Goal: Task Accomplishment & Management: Use online tool/utility

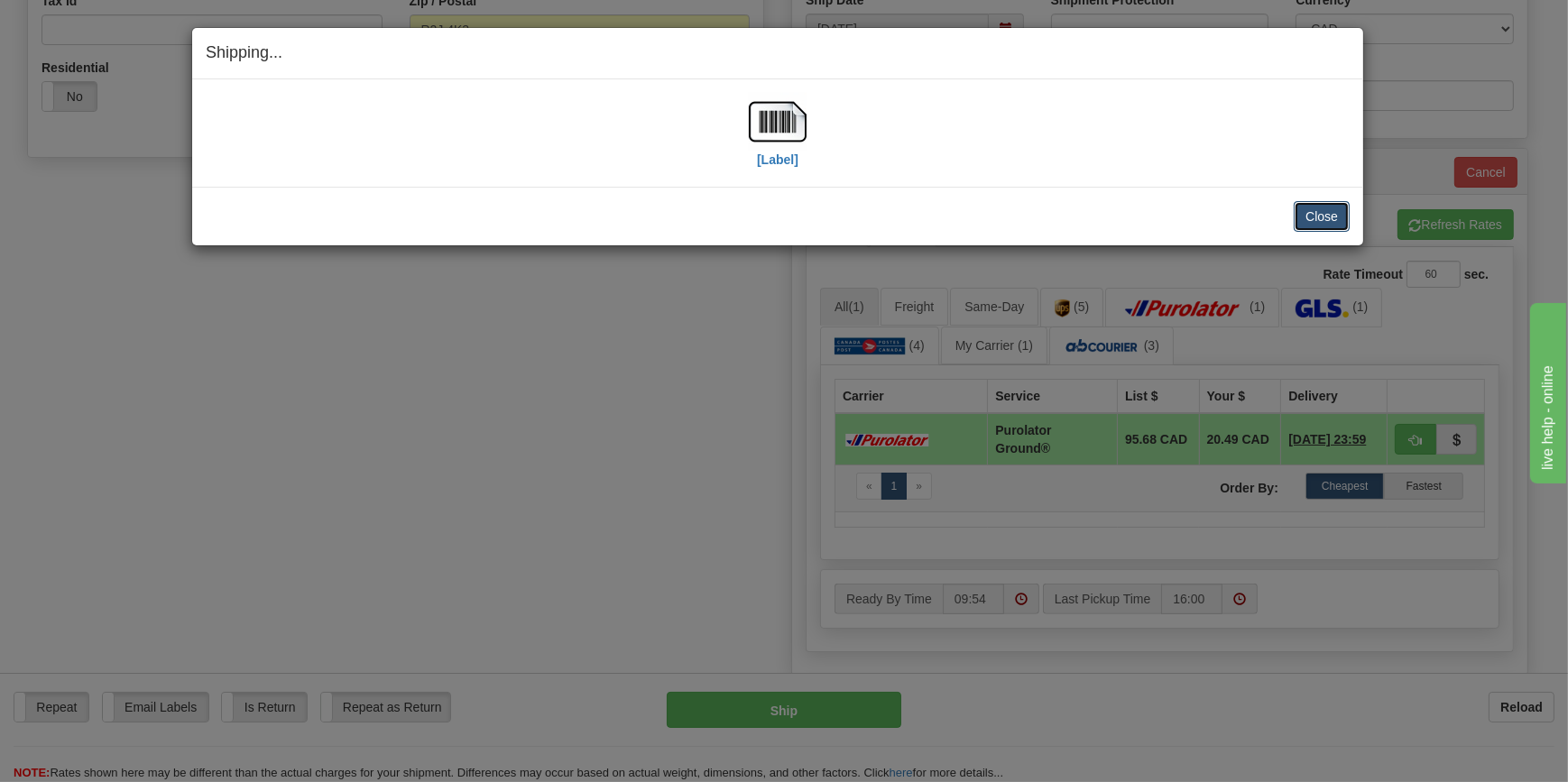
click at [1334, 215] on button "Close" at bounding box center [1322, 216] width 56 height 31
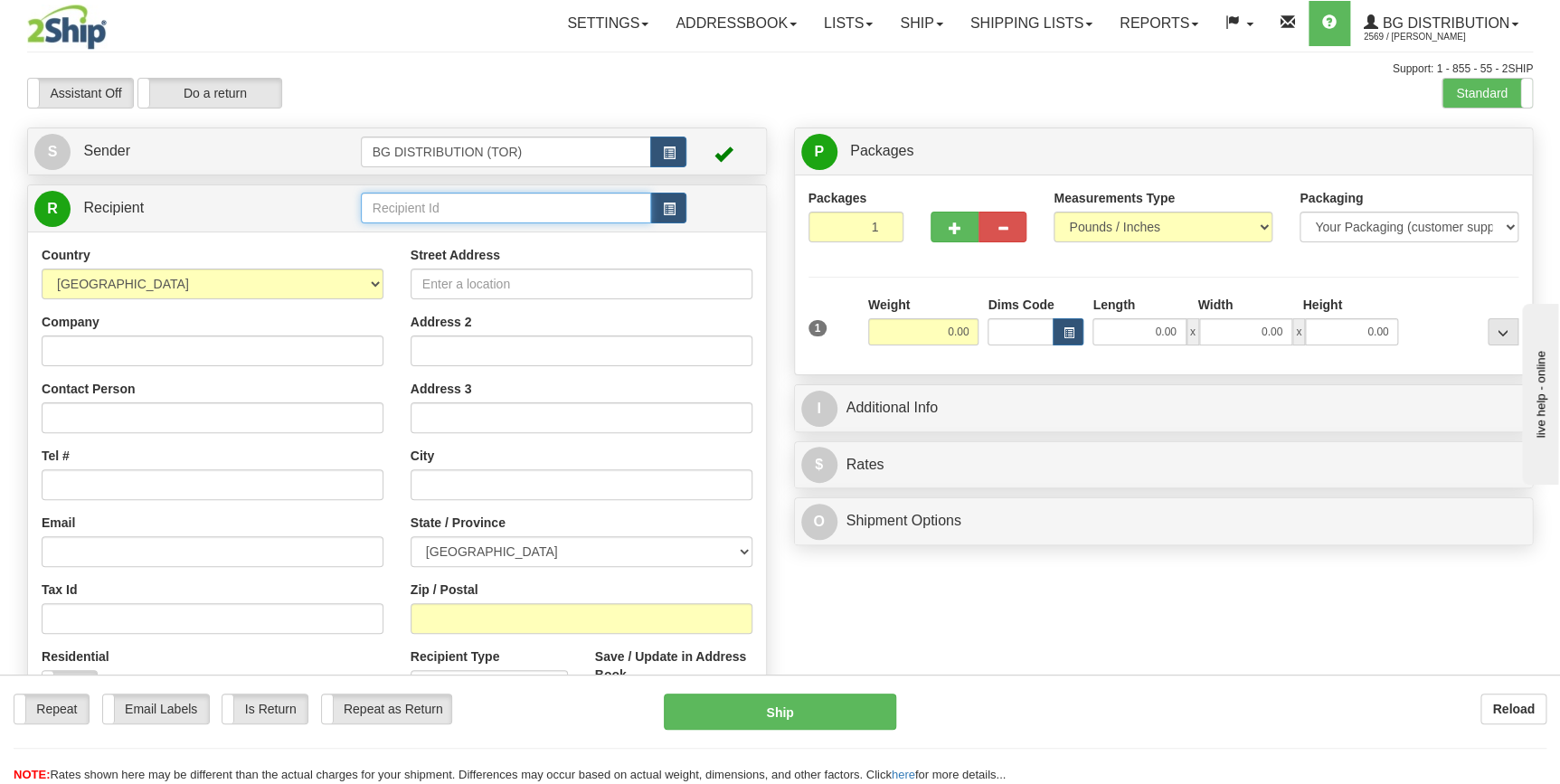
click at [522, 206] on input "text" at bounding box center [506, 209] width 291 height 31
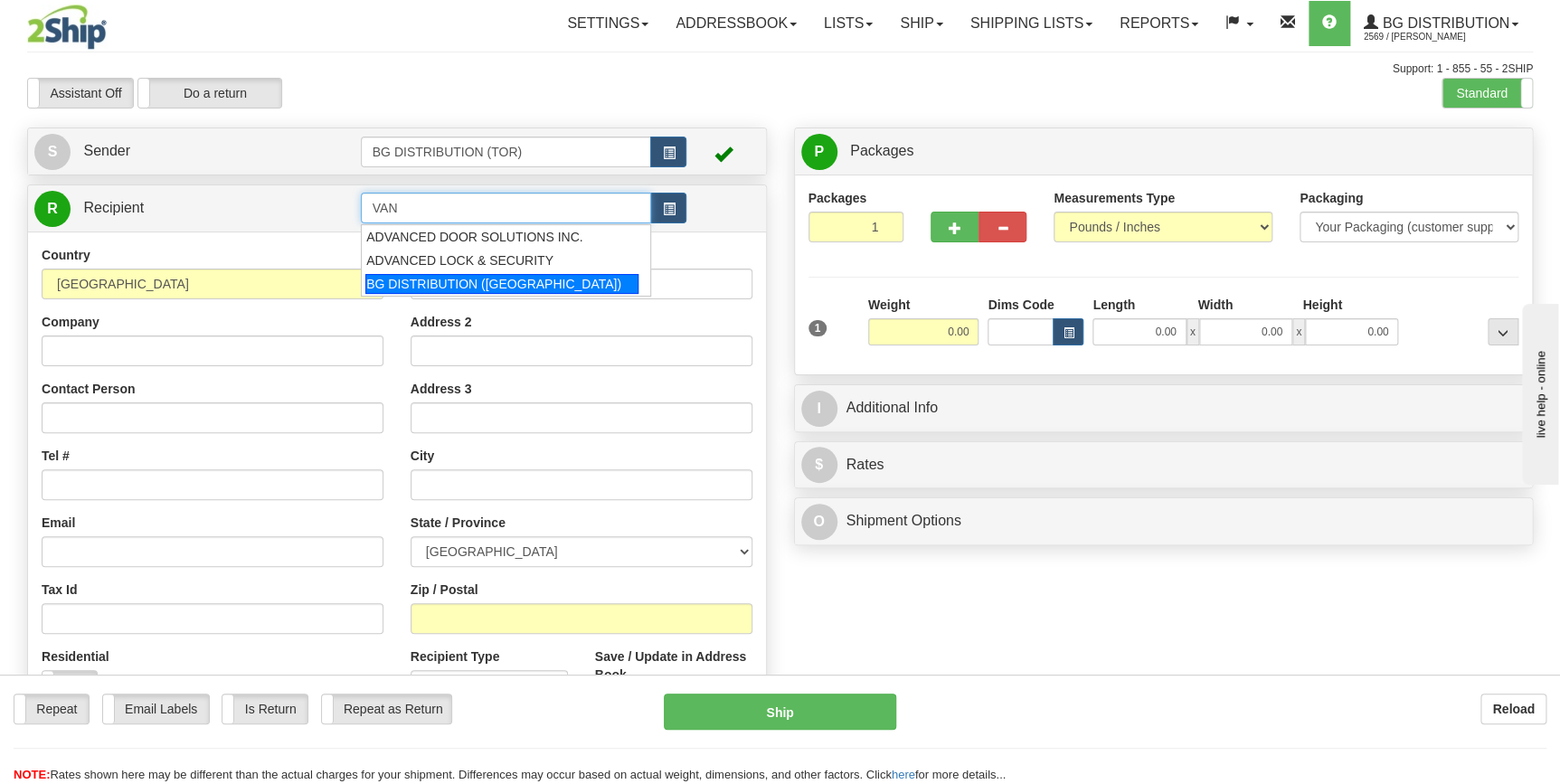
click at [522, 274] on div "BG DISTRIBUTION (VAN)" at bounding box center [501, 285] width 274 height 20
type input "BG DISTRIBUTION (VAN)"
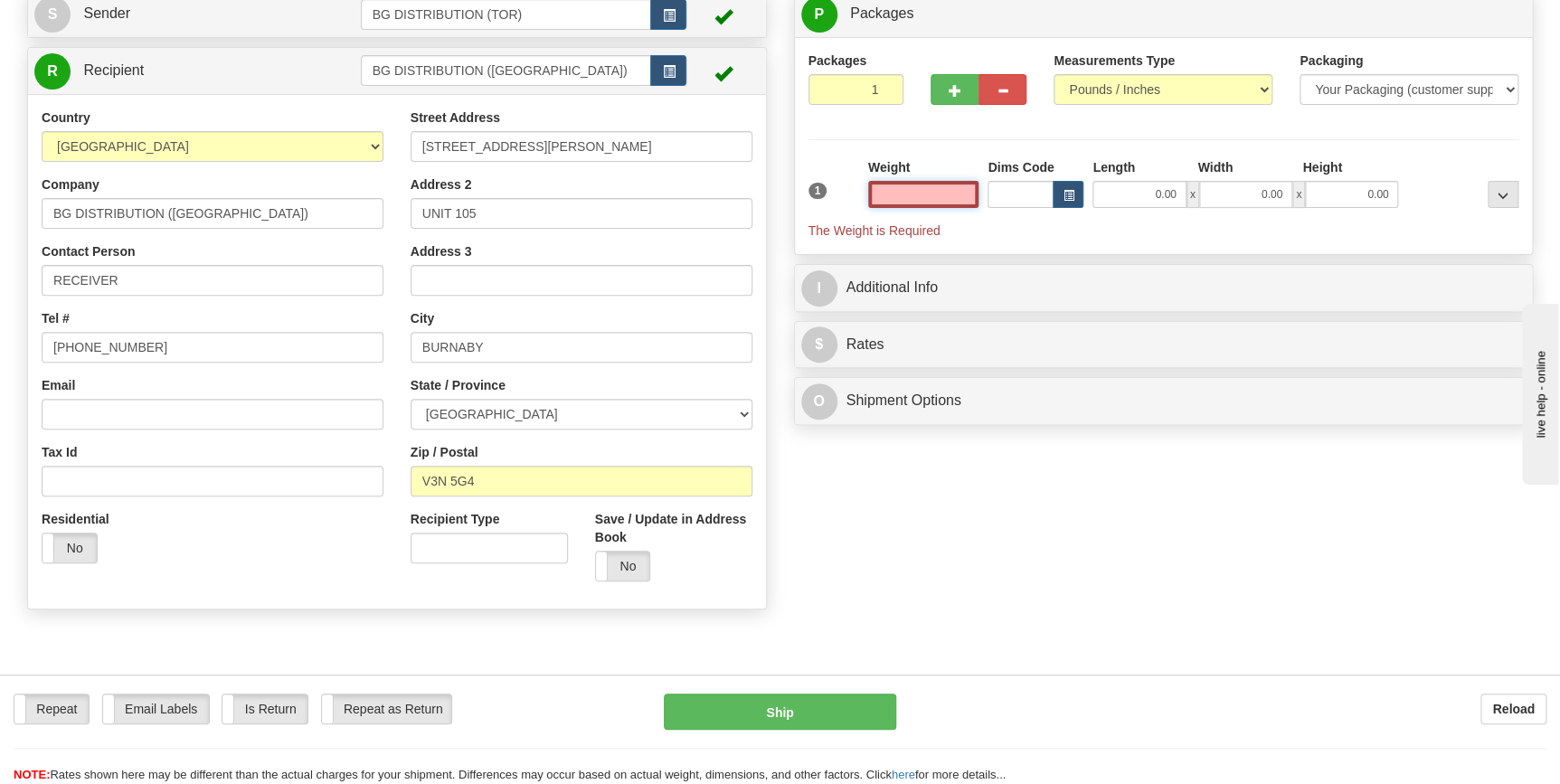
scroll to position [81, 0]
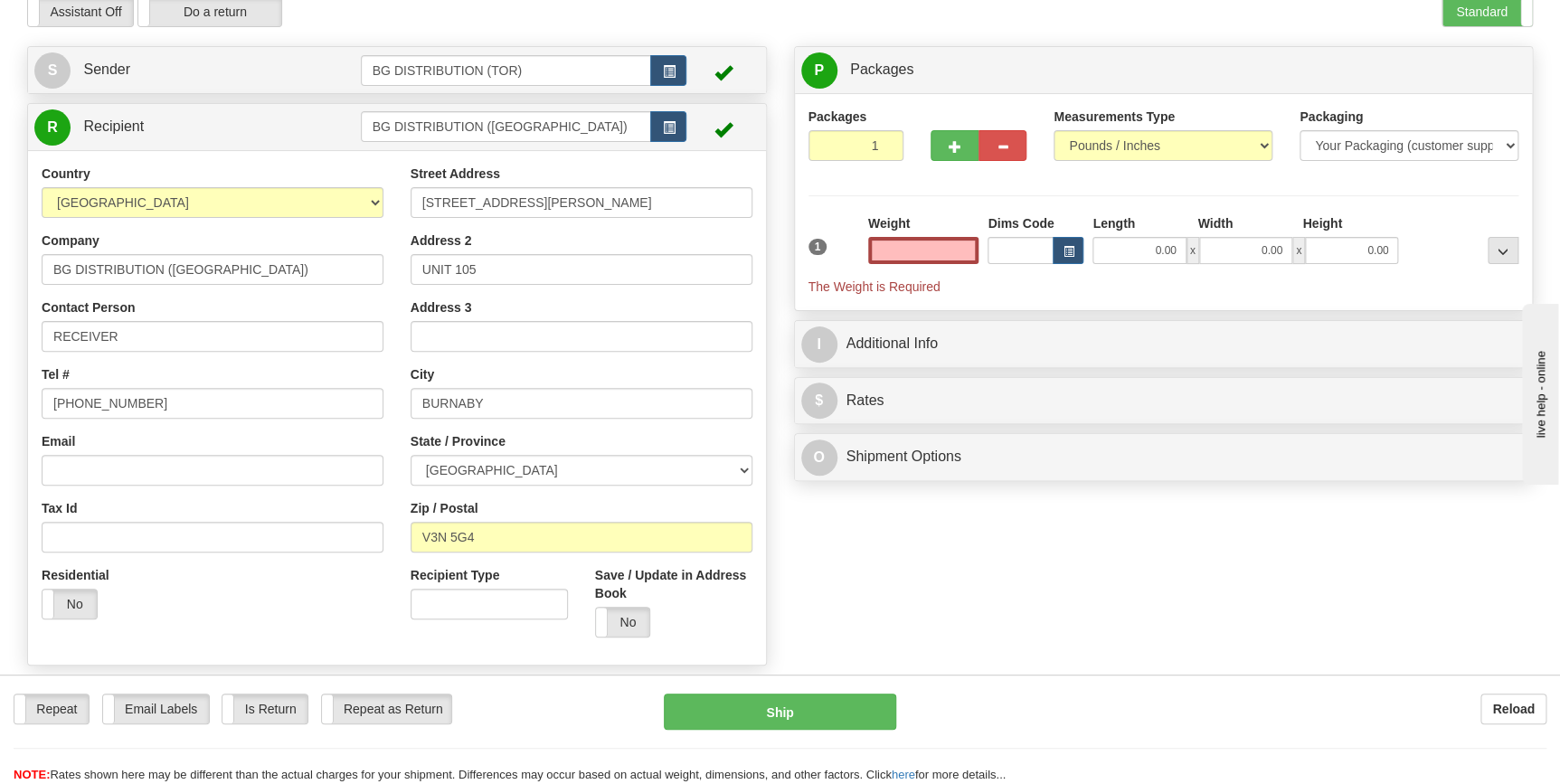
type input "0.00"
click at [937, 253] on input "0.00" at bounding box center [924, 251] width 112 height 27
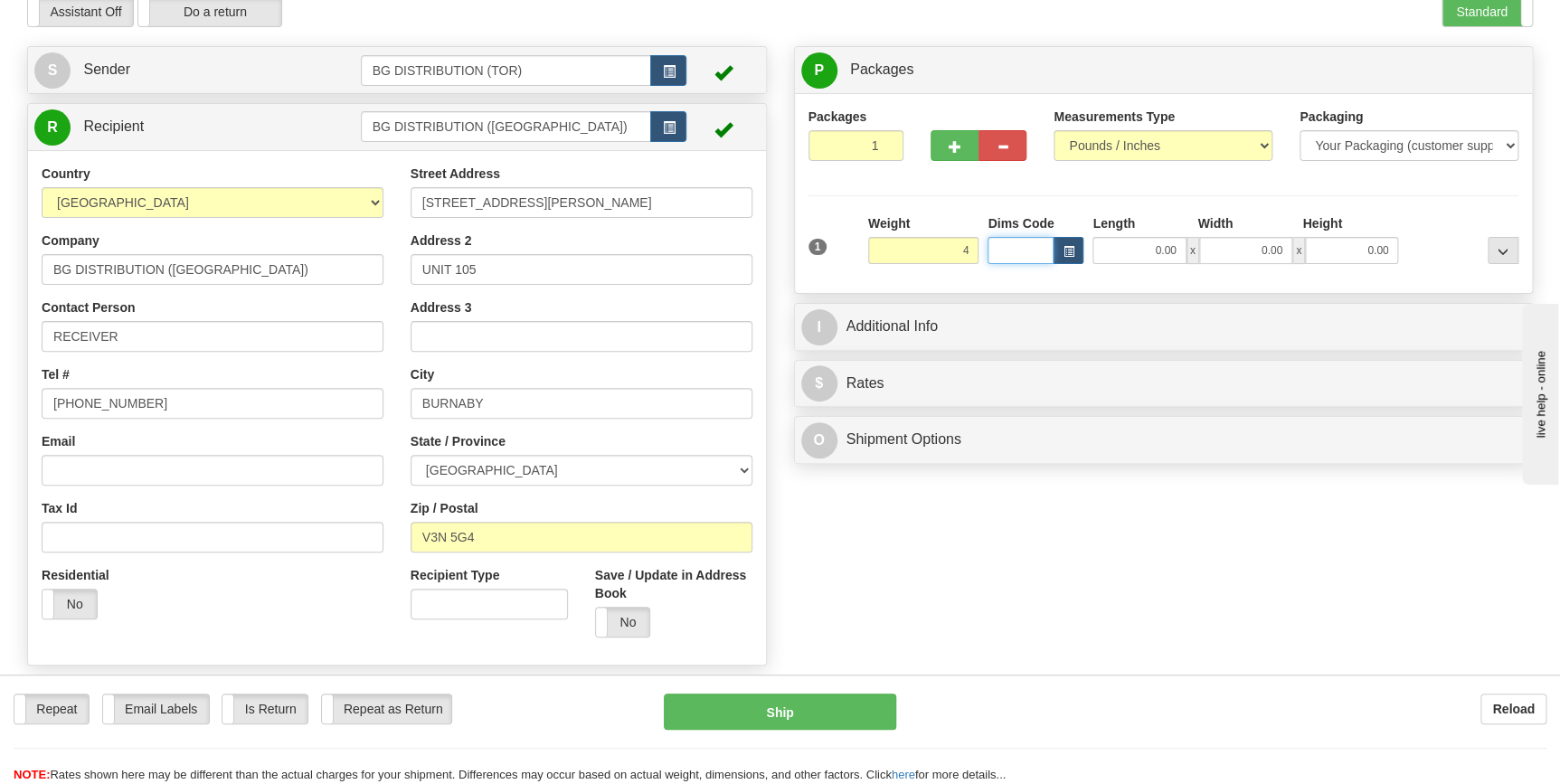
type input "4.00"
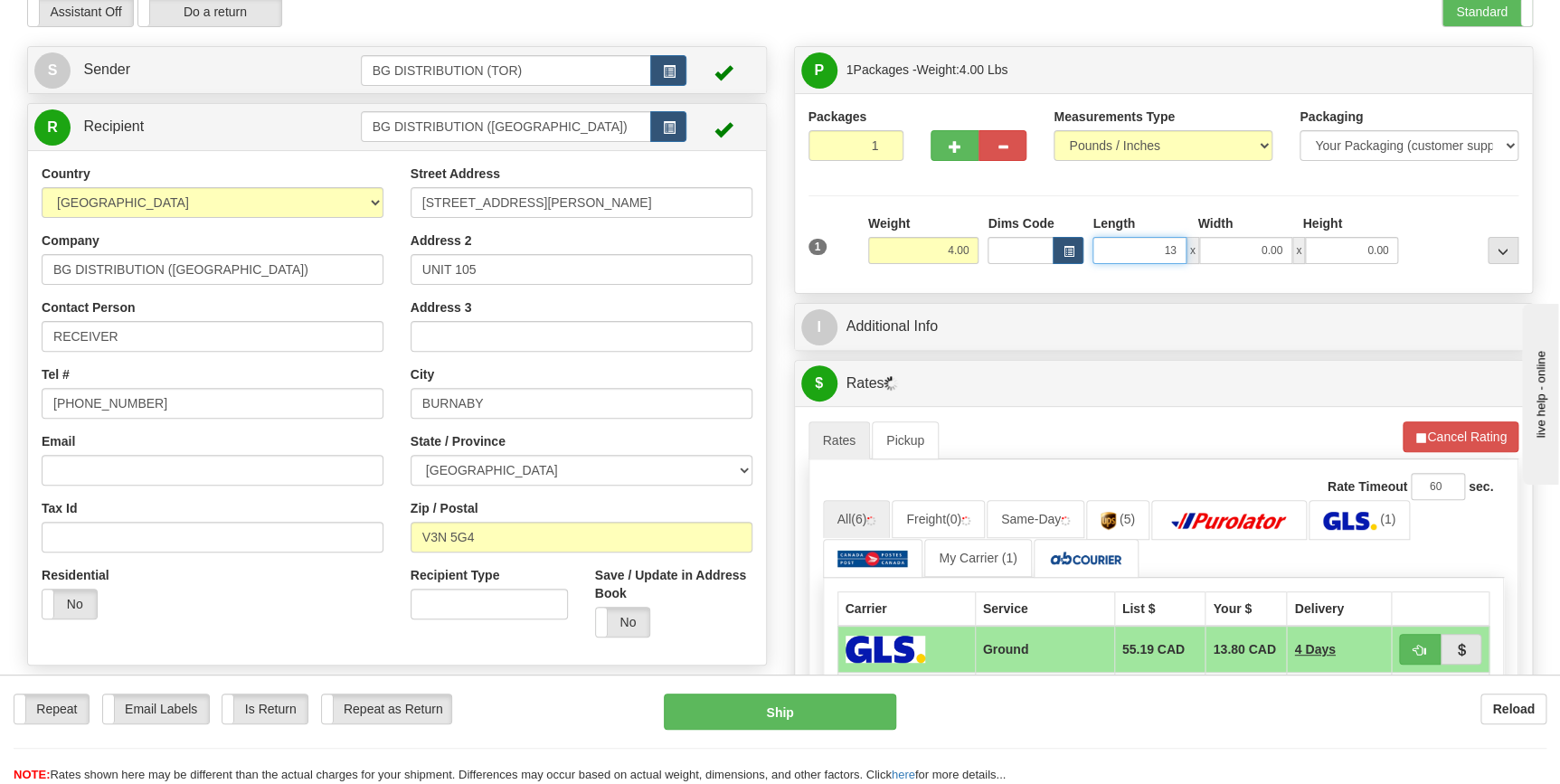
type input "13.00"
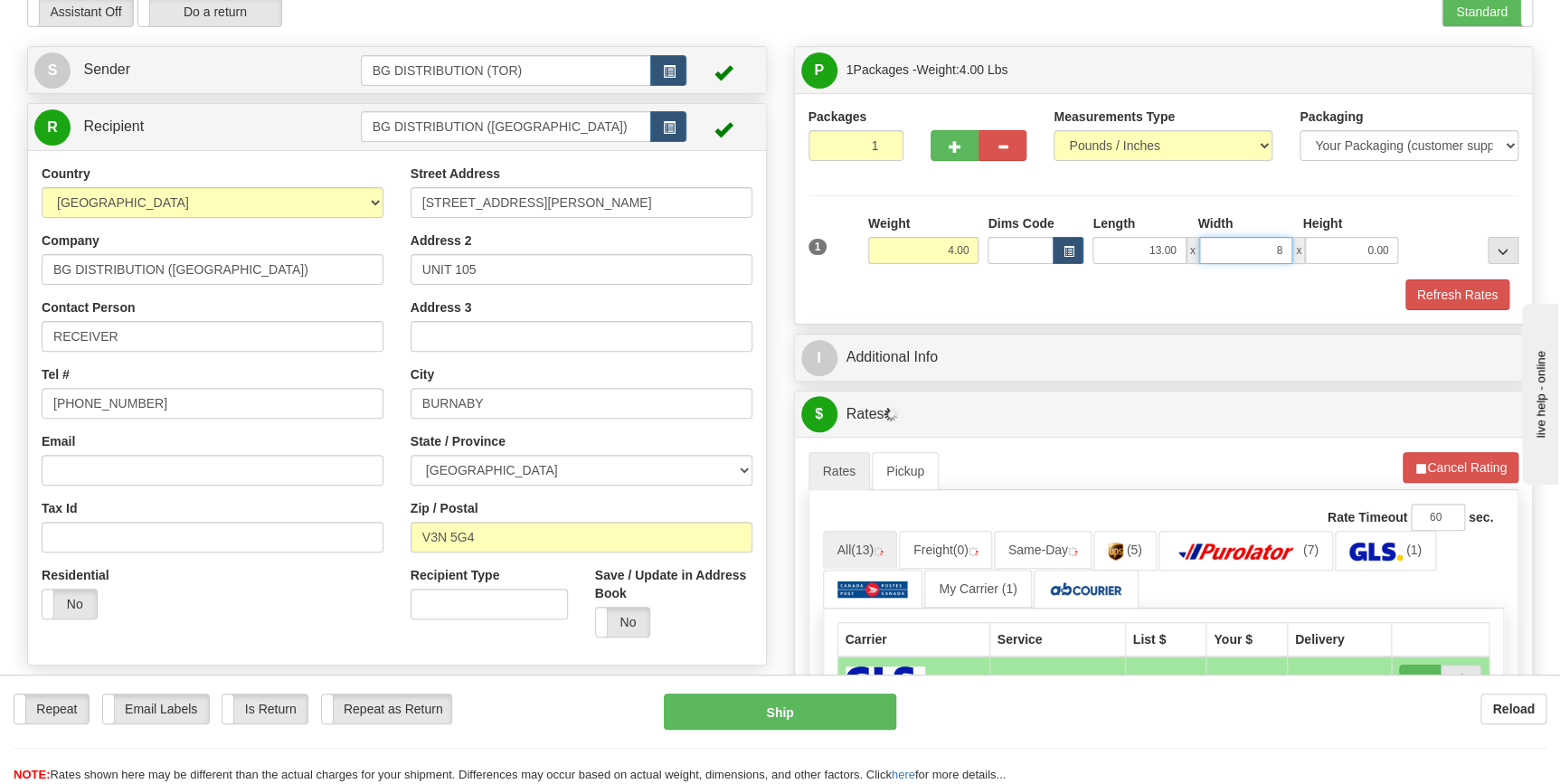
type input "8.00"
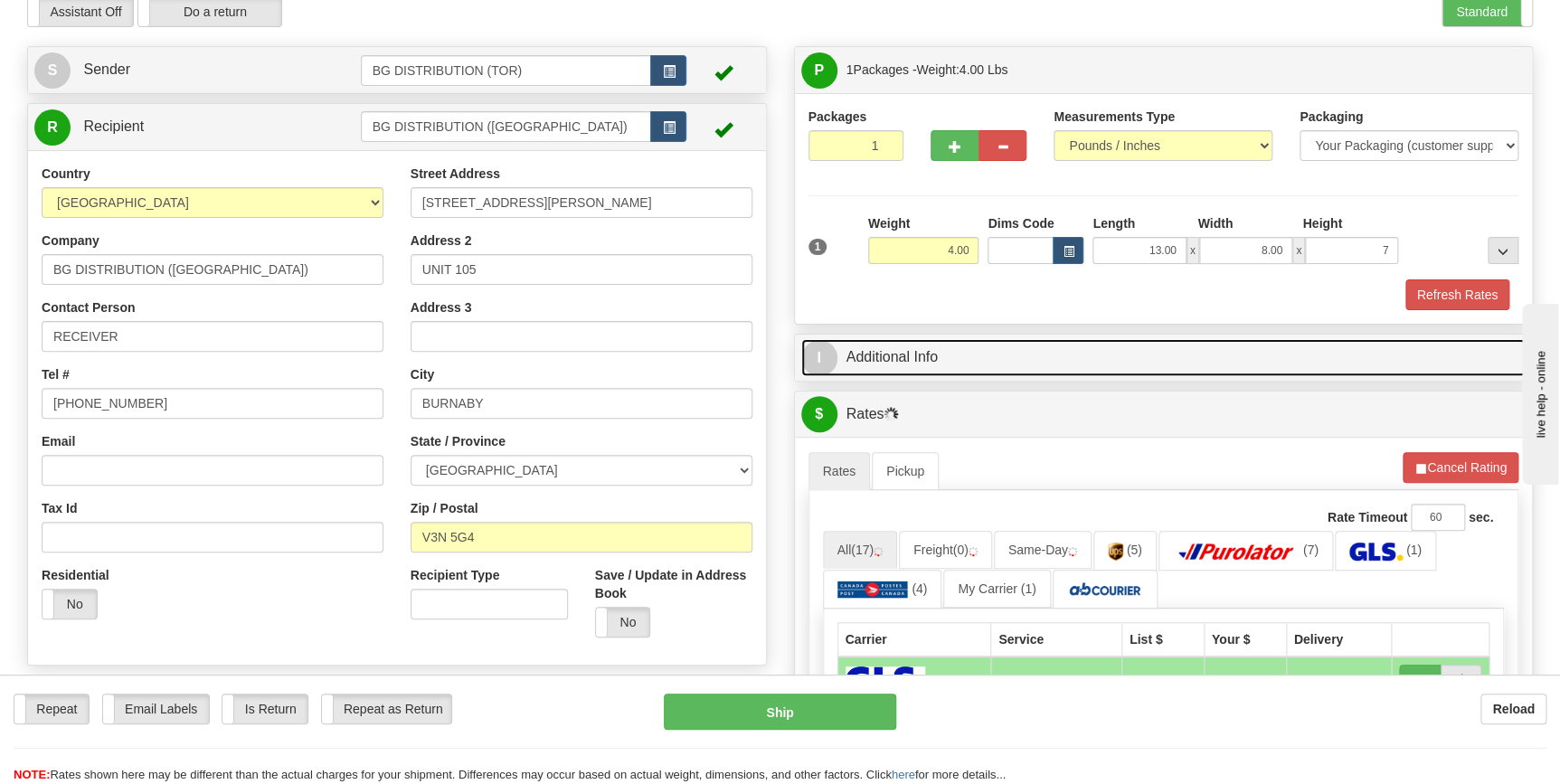
type input "7.00"
click at [908, 361] on link "I Additional Info" at bounding box center [1164, 358] width 726 height 38
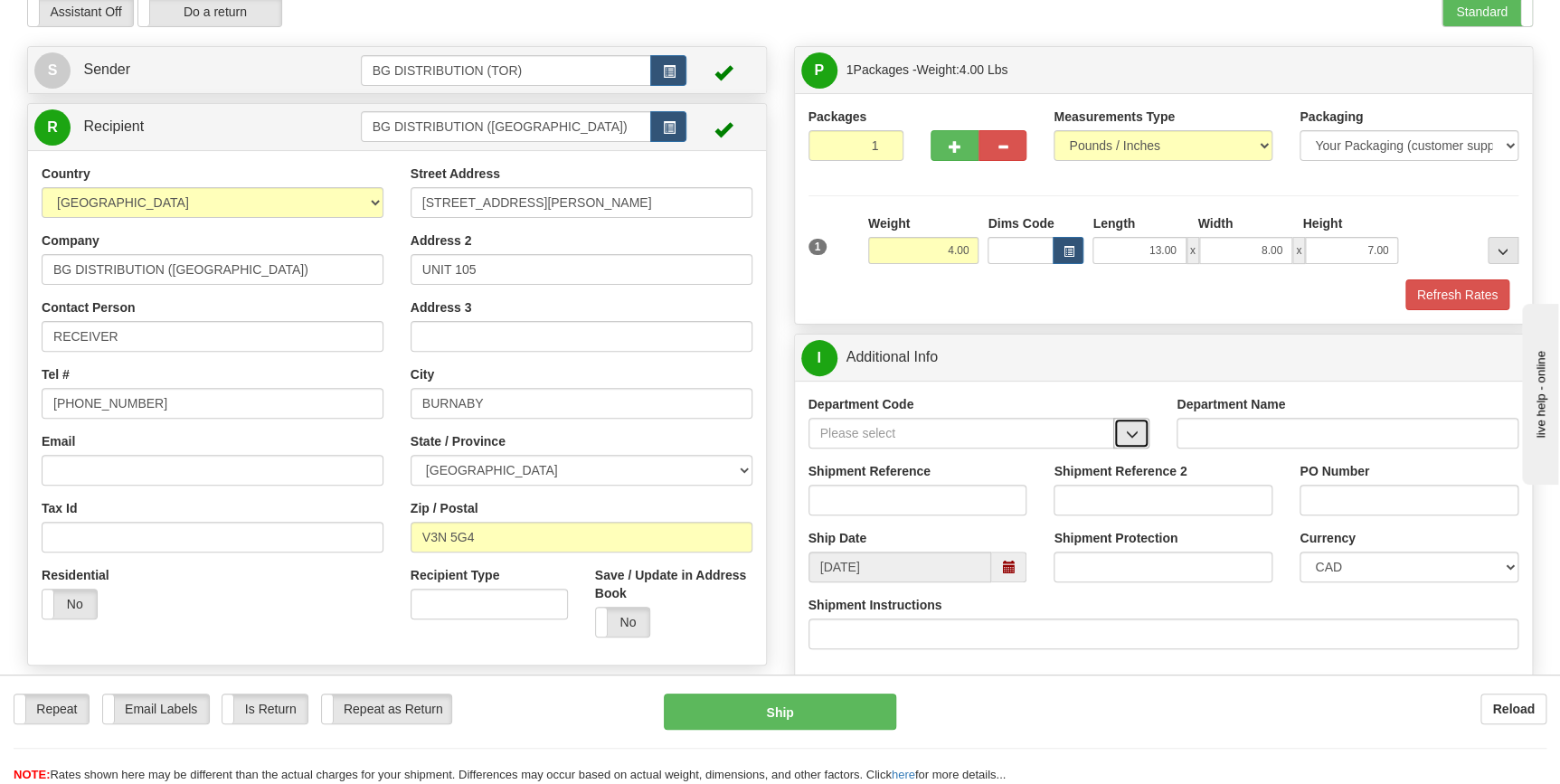
click at [1126, 440] on span "button" at bounding box center [1132, 435] width 13 height 12
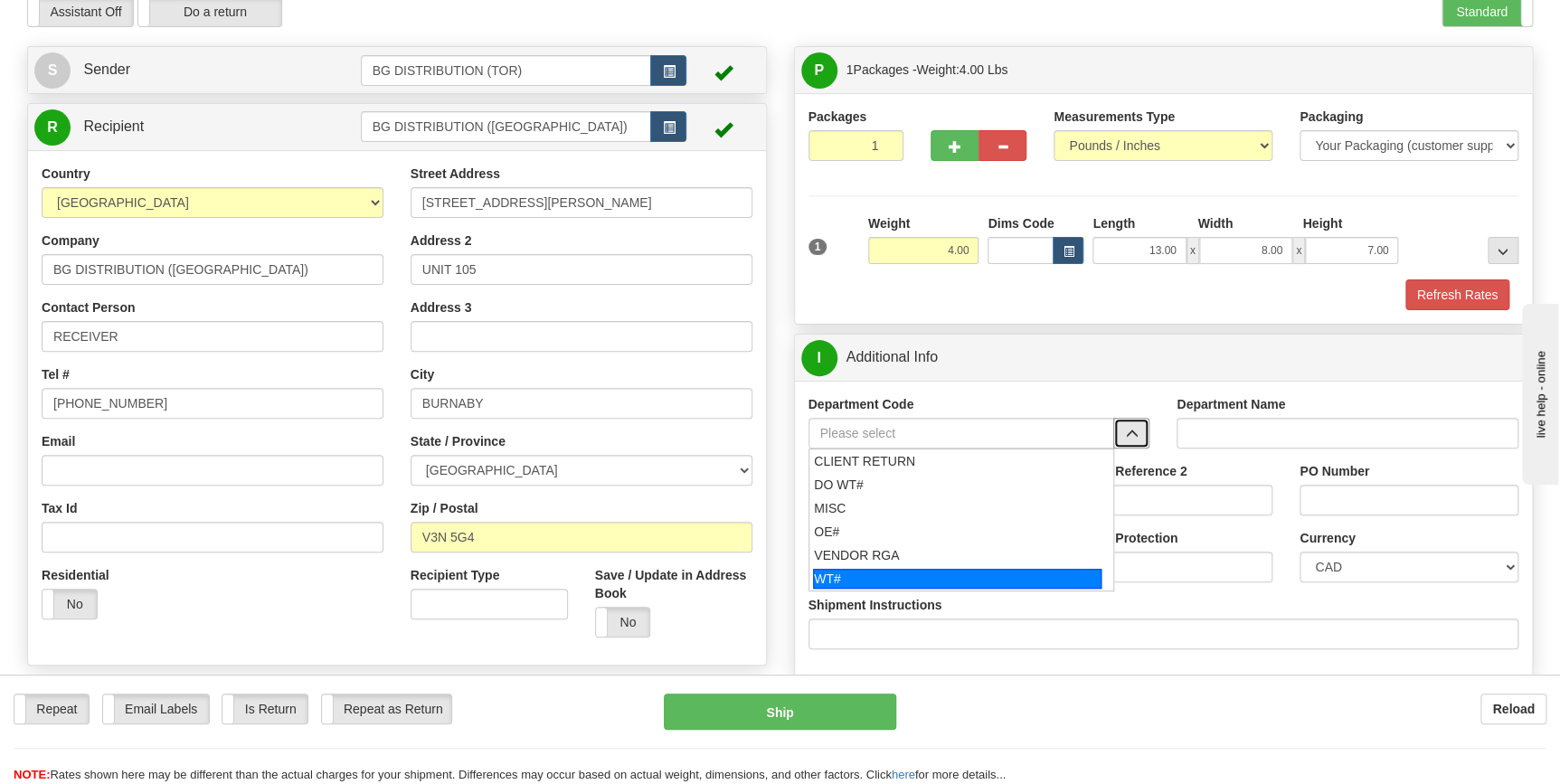
click at [996, 582] on div "WT#" at bounding box center [957, 579] width 288 height 20
type input "WT#"
type input "WAREHOUSE TRANSFERS"
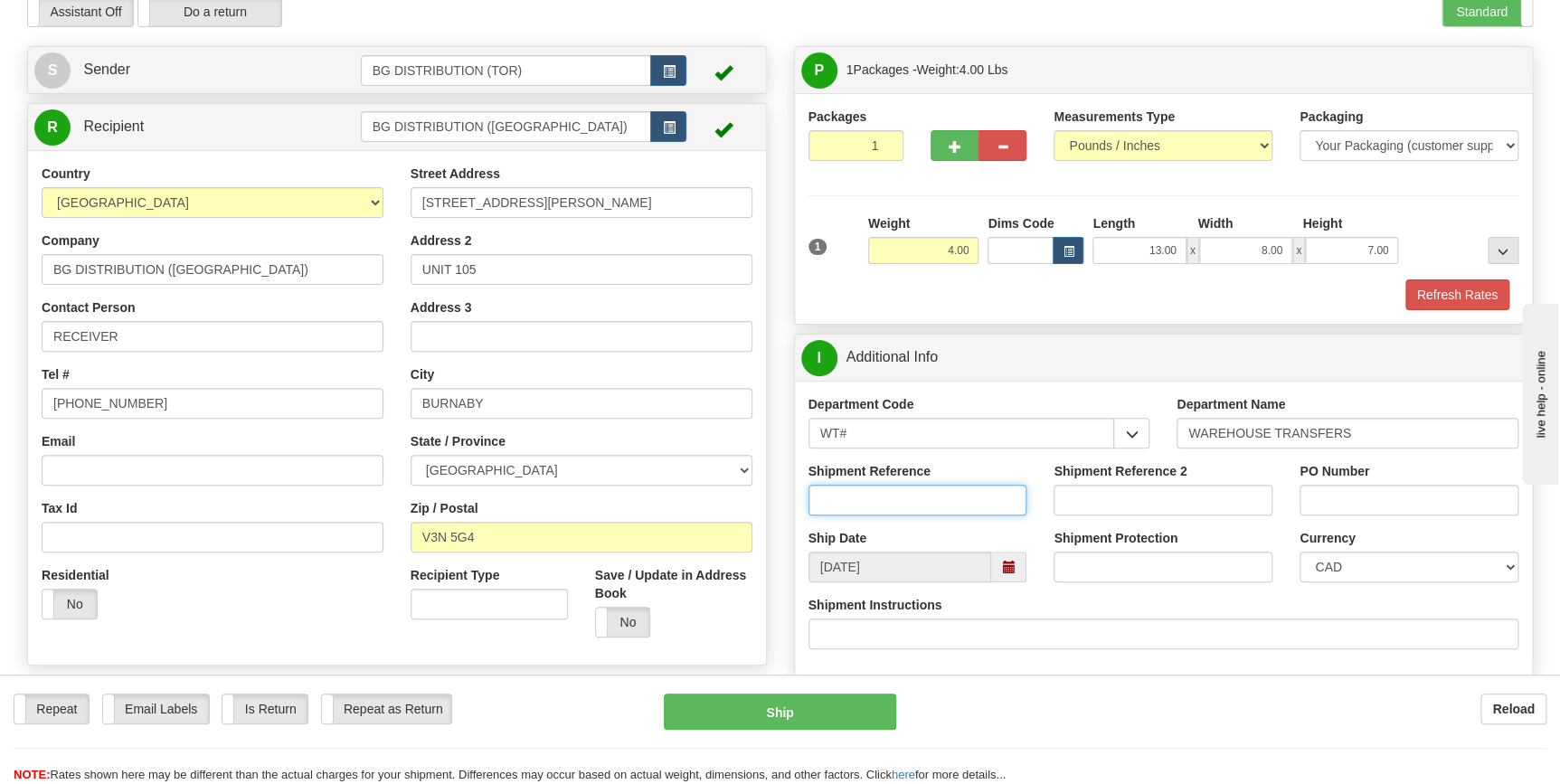
click at [929, 501] on input "Shipment Reference" at bounding box center [918, 500] width 219 height 31
type input "164717-00"
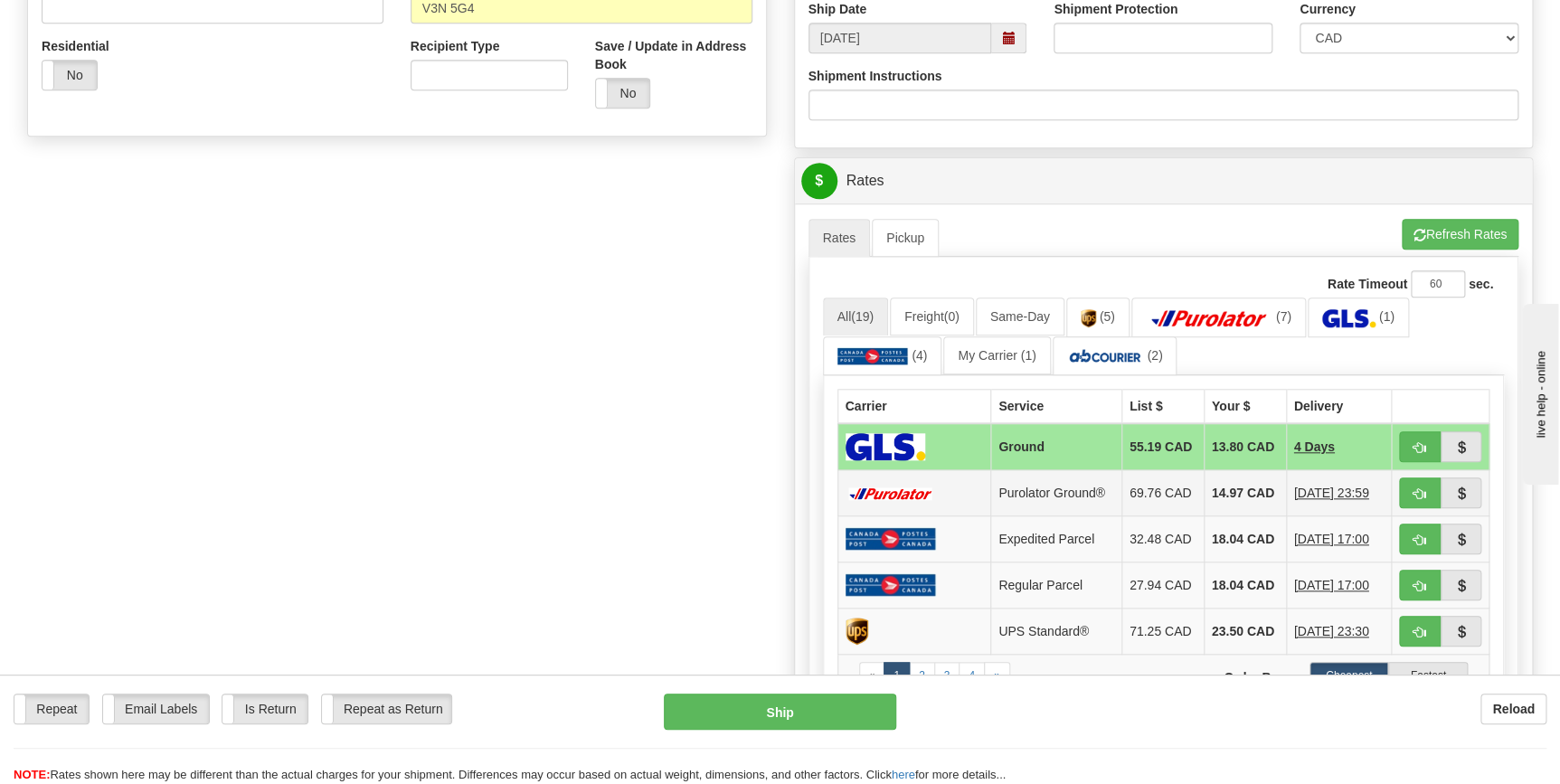
scroll to position [658, 0]
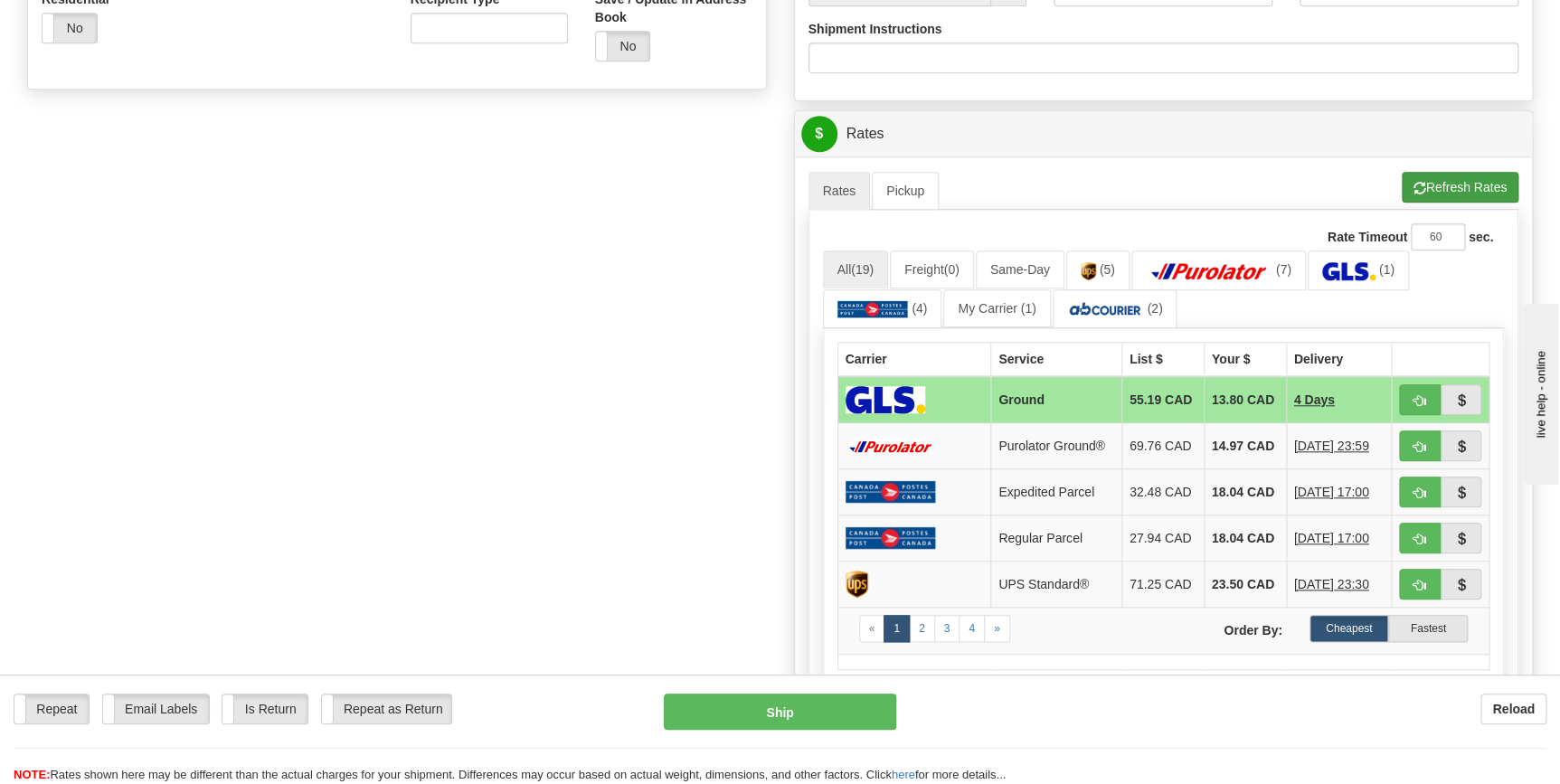
type input "VAN"
click at [1440, 183] on button "Refresh Rates" at bounding box center [1460, 188] width 117 height 31
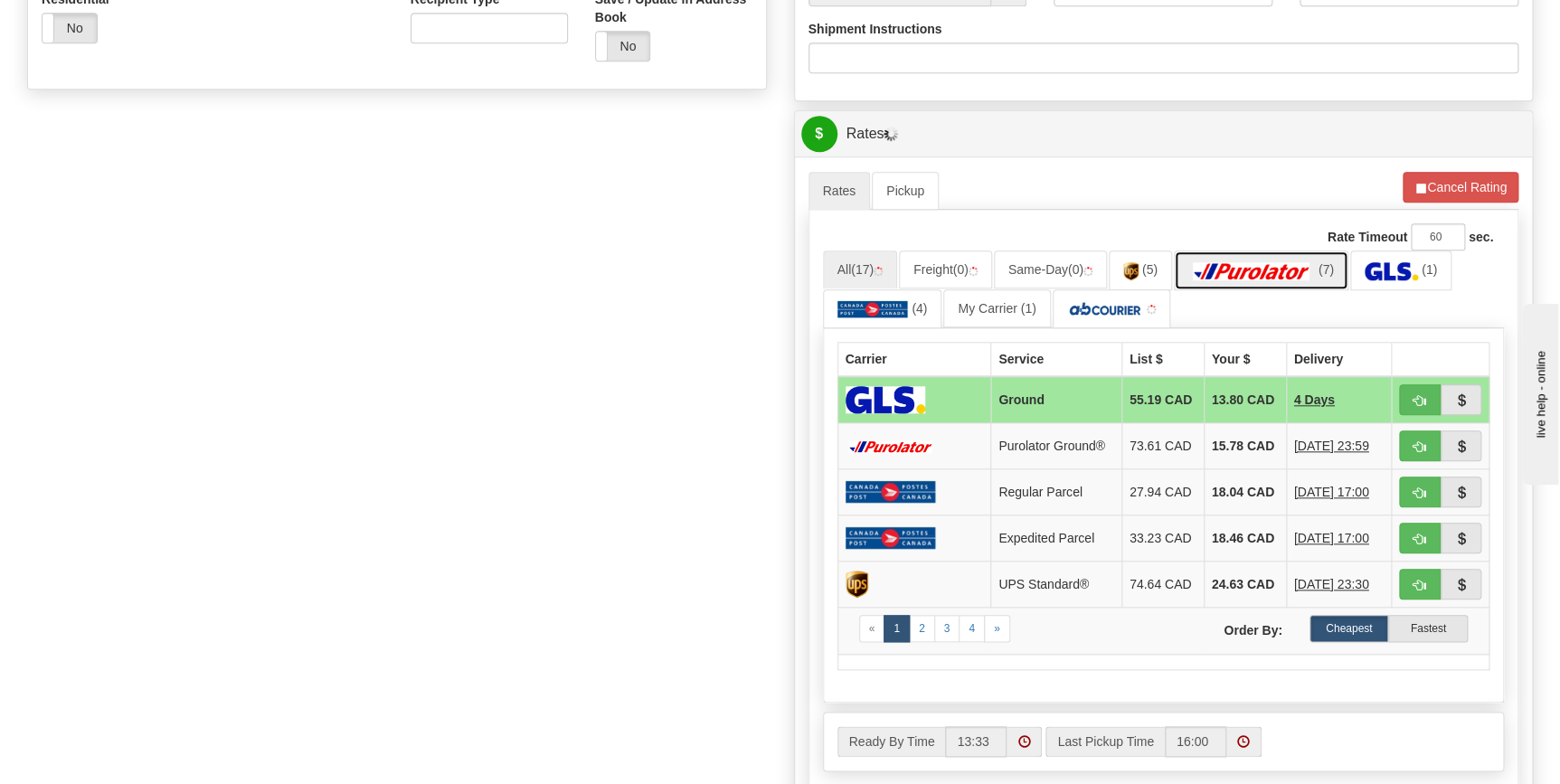
click at [1306, 268] on img at bounding box center [1252, 272] width 126 height 18
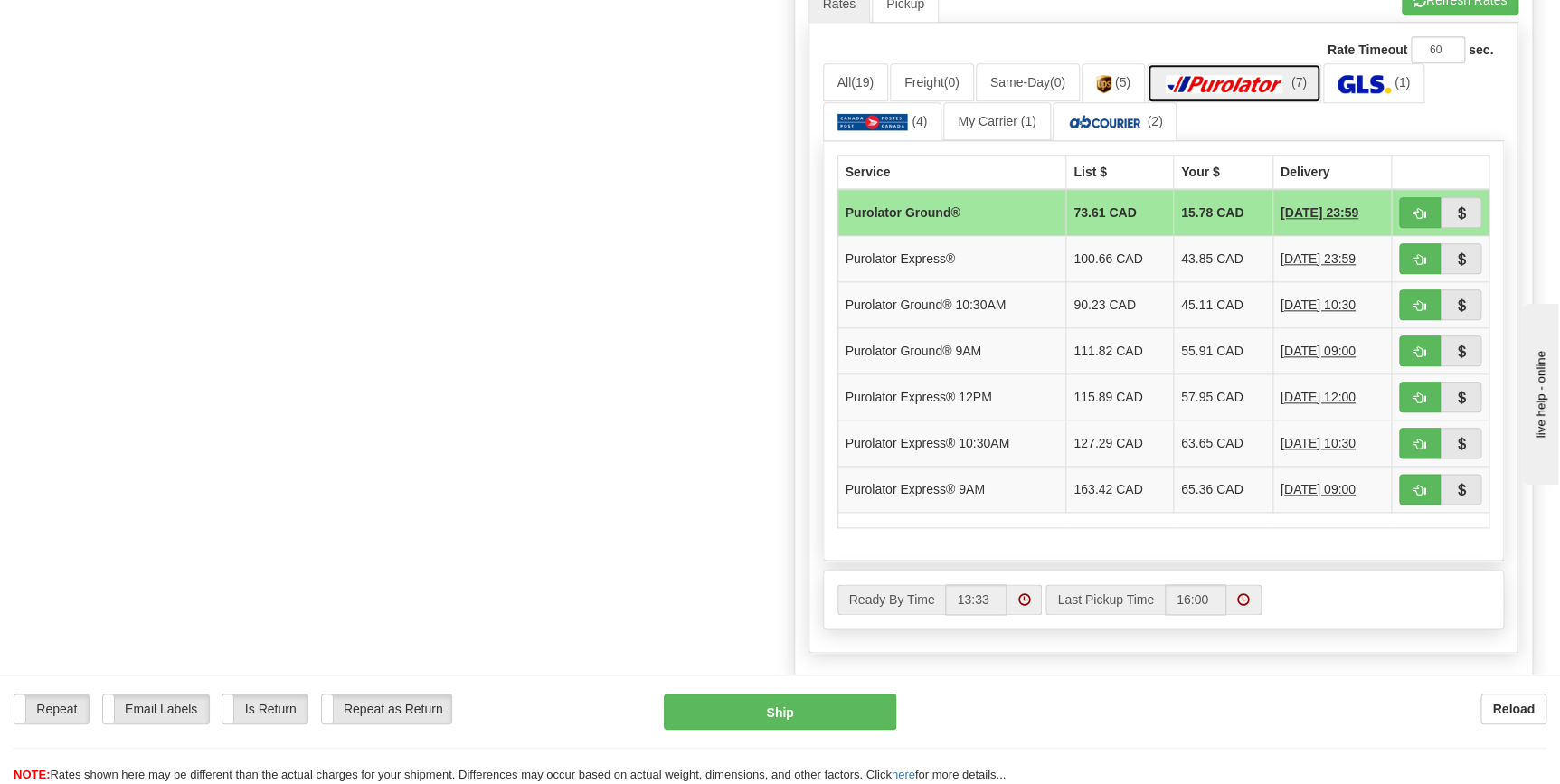
scroll to position [905, 0]
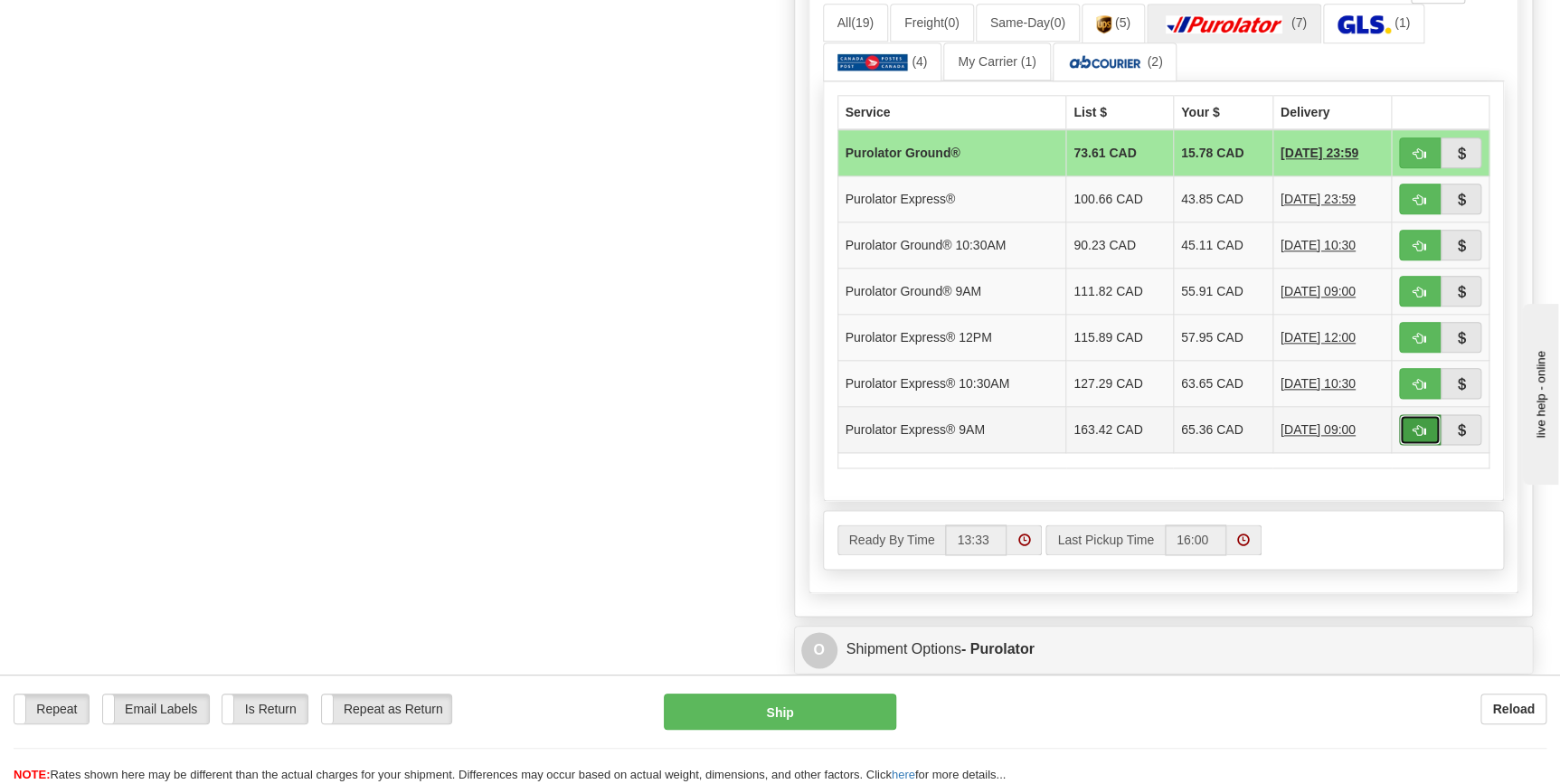
click at [1409, 424] on button "button" at bounding box center [1420, 430] width 41 height 31
type input "200"
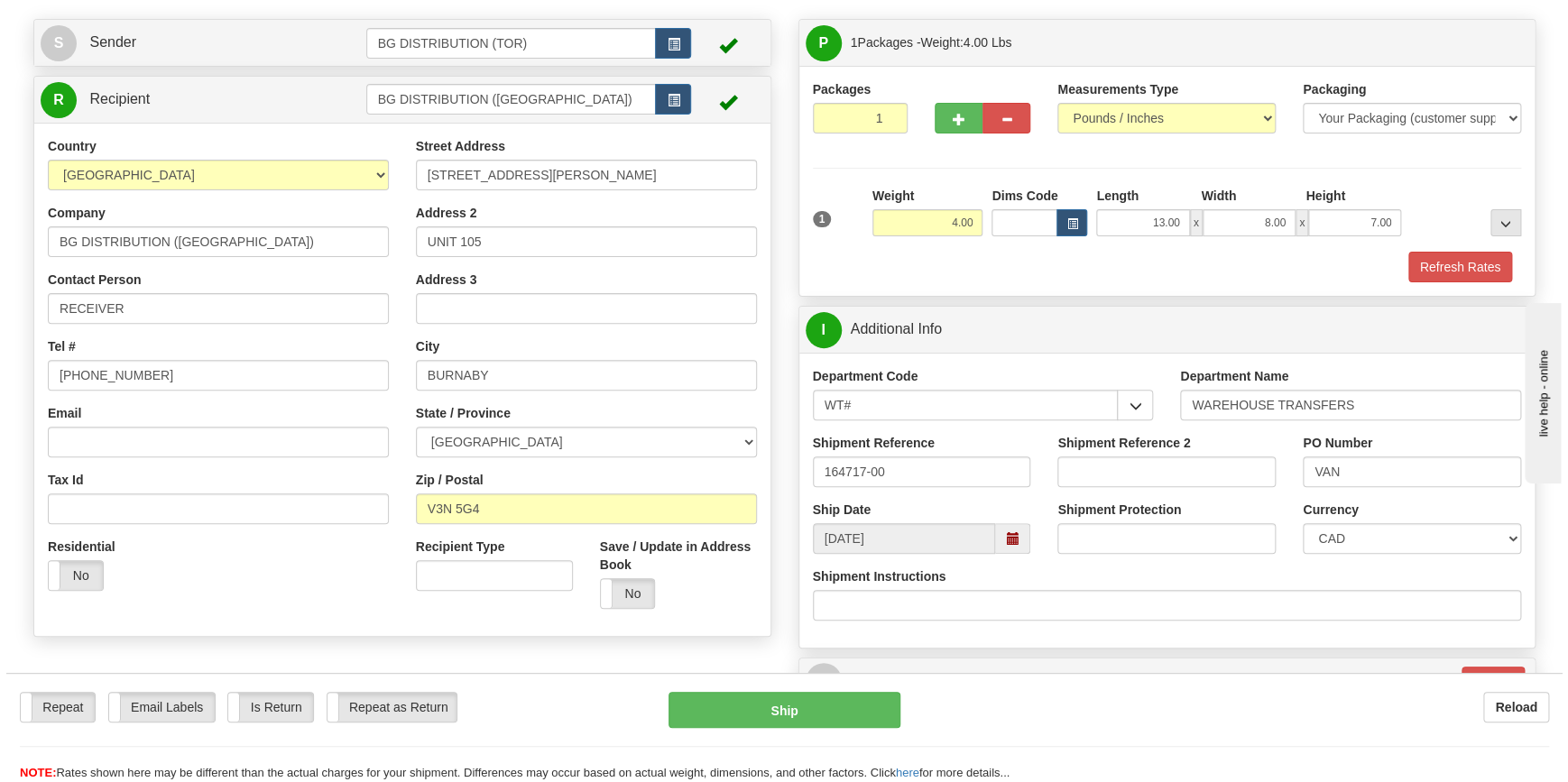
scroll to position [81, 0]
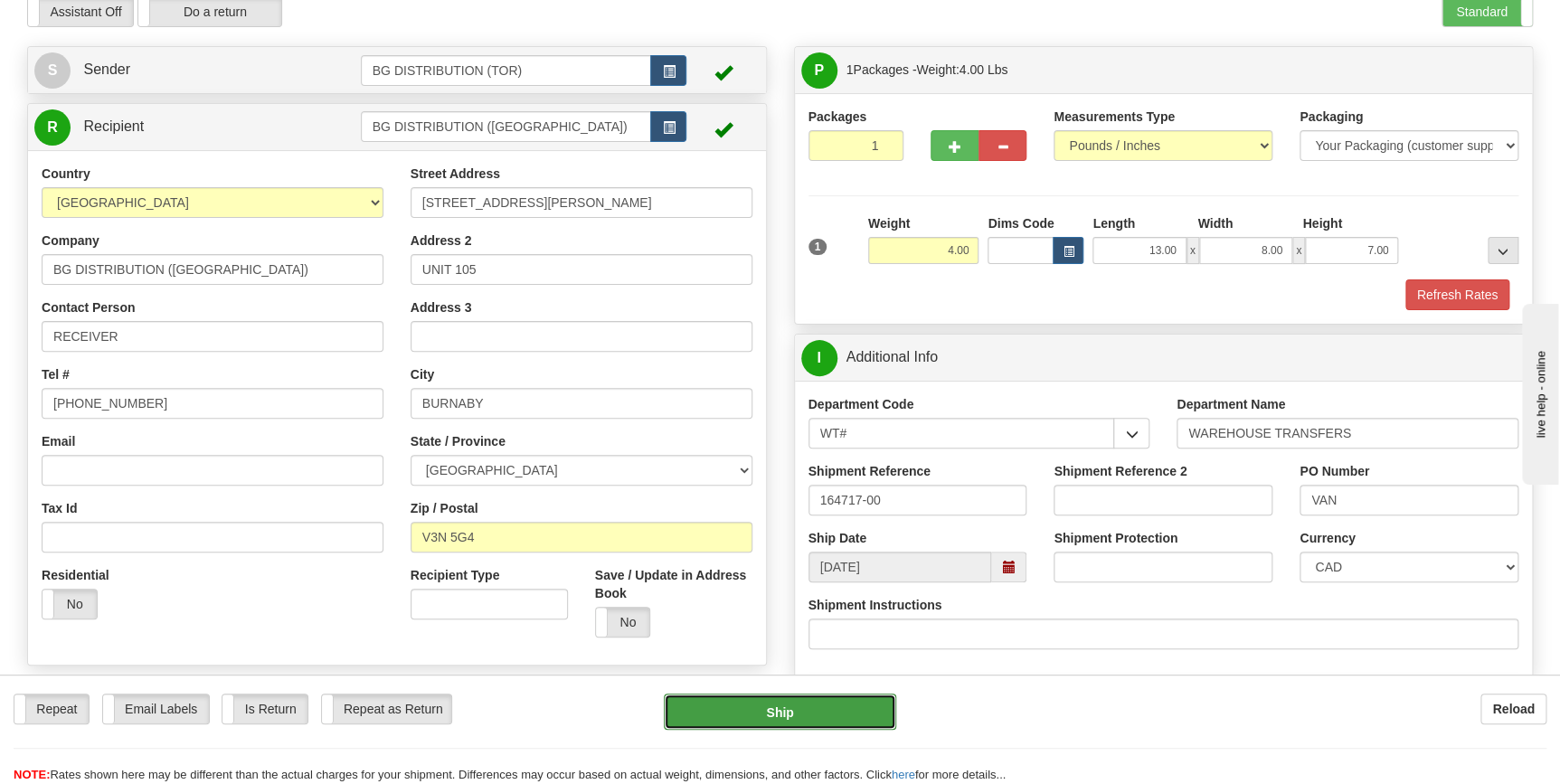
click at [768, 719] on button "Ship" at bounding box center [780, 712] width 232 height 37
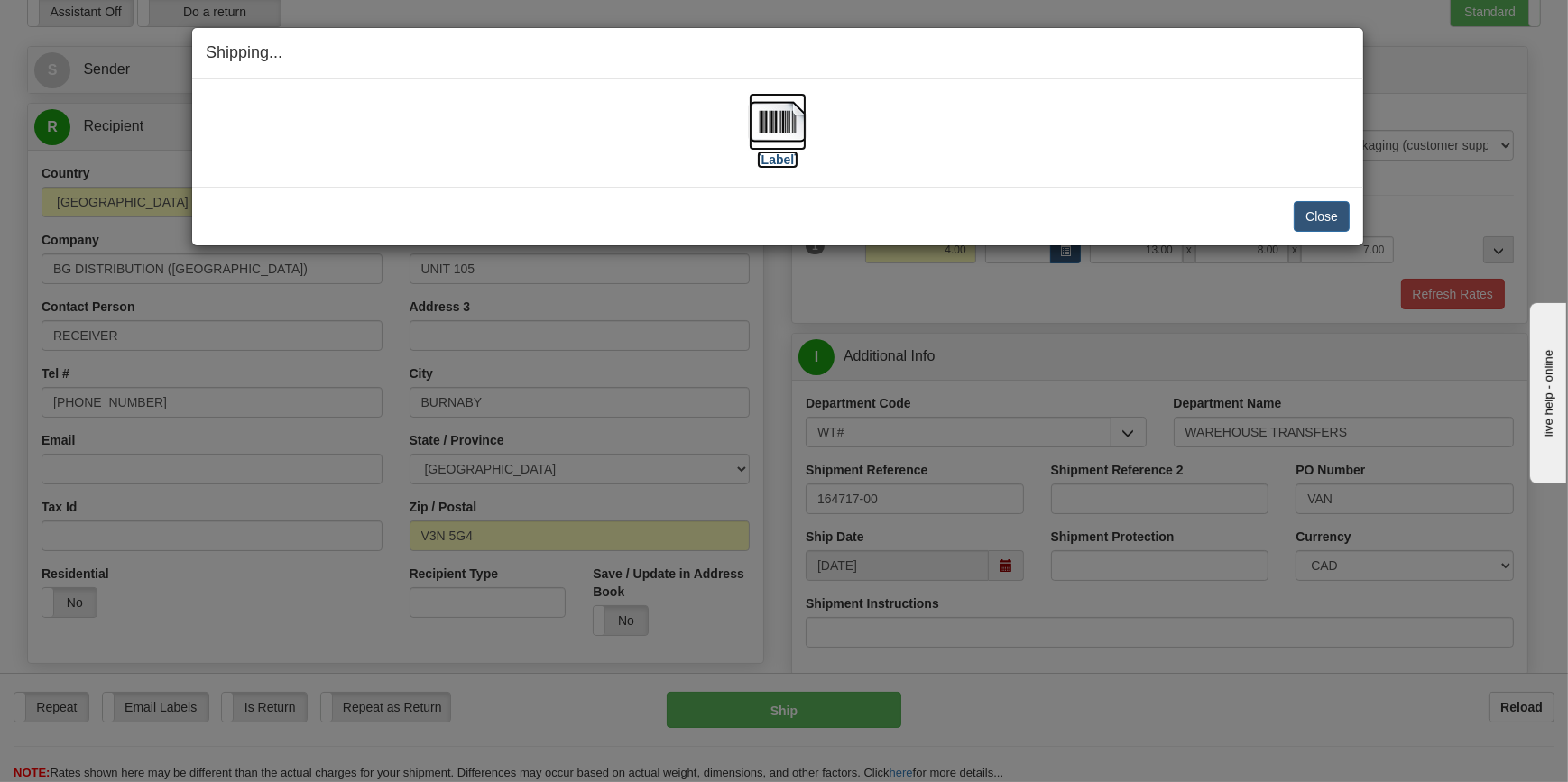
click at [767, 165] on label "[Label]" at bounding box center [778, 160] width 41 height 18
click at [1333, 217] on button "Close" at bounding box center [1322, 216] width 56 height 31
